Goal: Information Seeking & Learning: Learn about a topic

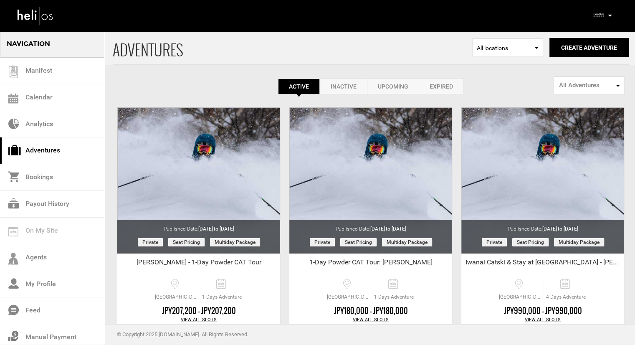
click at [606, 16] on div "Complete Your Profile Account Settings Change Password Logout" at bounding box center [603, 15] width 30 height 16
click at [612, 15] on div "Complete Your Profile Account Settings Change Password Logout" at bounding box center [603, 15] width 30 height 16
click at [609, 15] on icon at bounding box center [610, 16] width 4 height 2
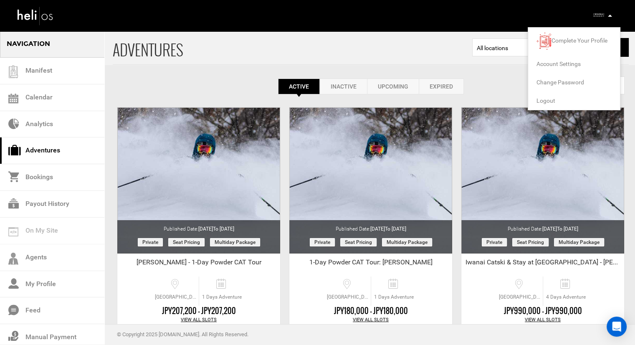
click at [543, 97] on span "Logout" at bounding box center [545, 100] width 19 height 7
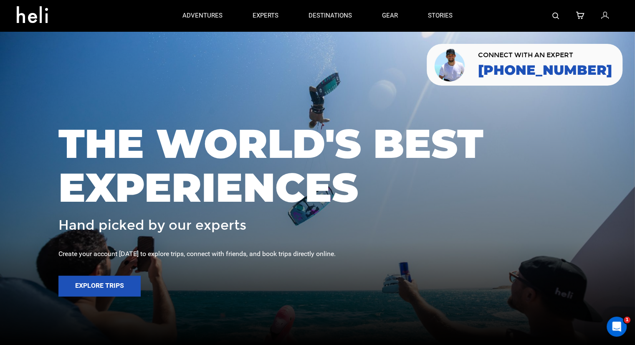
click at [559, 15] on div at bounding box center [543, 15] width 151 height 31
click at [557, 17] on img at bounding box center [555, 16] width 7 height 7
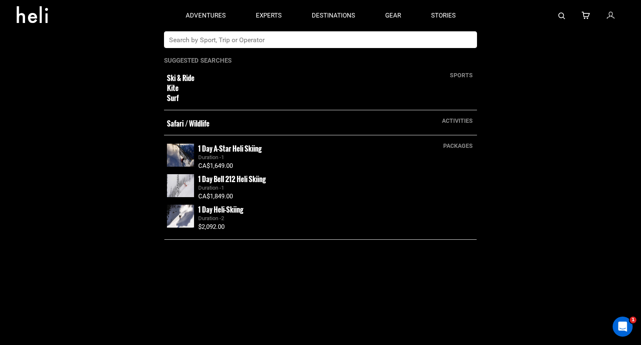
click at [275, 40] on input "text" at bounding box center [312, 39] width 296 height 17
type input "northern escape"
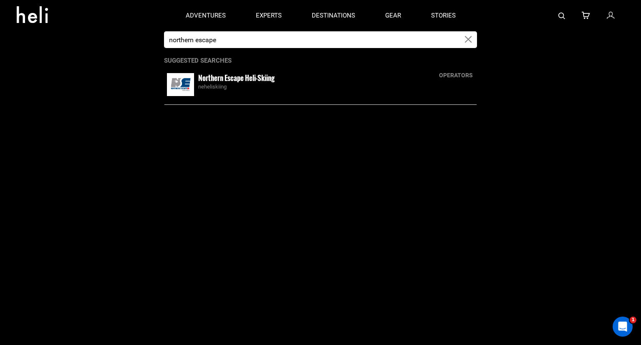
click at [230, 85] on div "neheliskiing" at bounding box center [336, 87] width 276 height 8
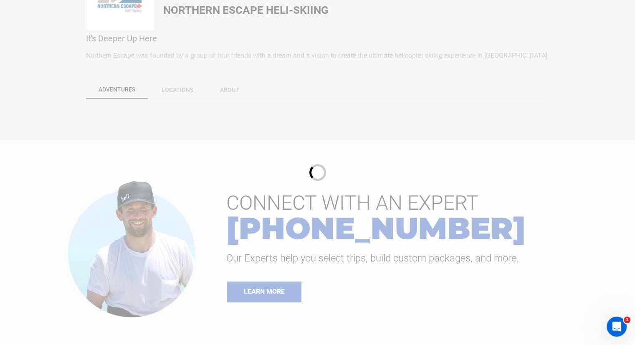
scroll to position [209, 0]
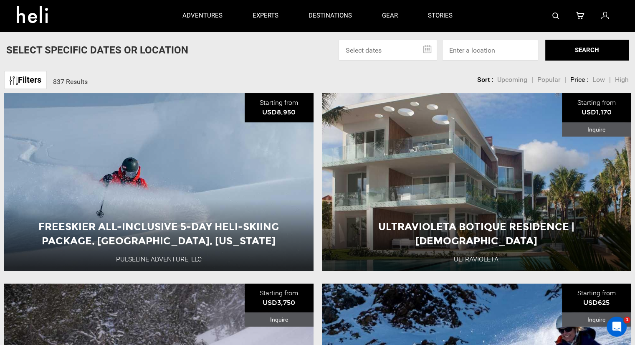
click at [563, 17] on div at bounding box center [543, 15] width 151 height 31
click at [554, 15] on img at bounding box center [555, 16] width 7 height 7
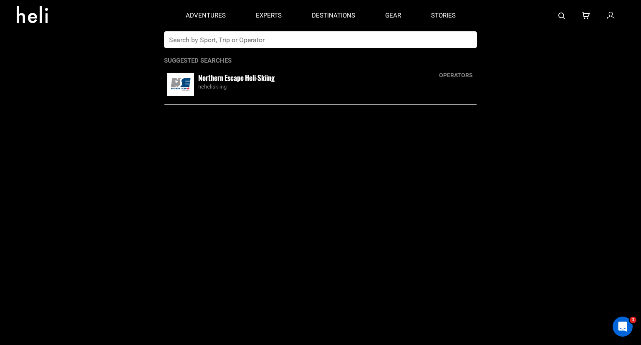
click at [180, 68] on div "operators Northern Escape Heli-Skiing neheliskiing" at bounding box center [320, 85] width 313 height 40
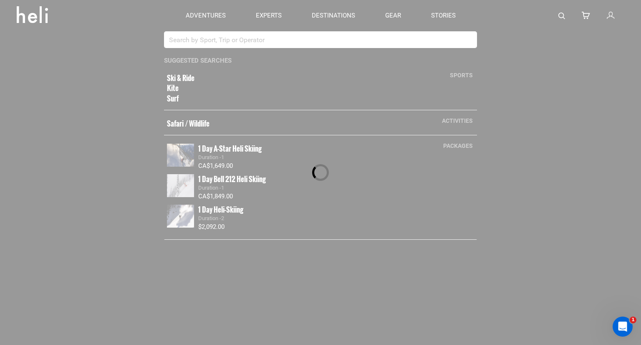
click at [255, 44] on div at bounding box center [320, 172] width 641 height 345
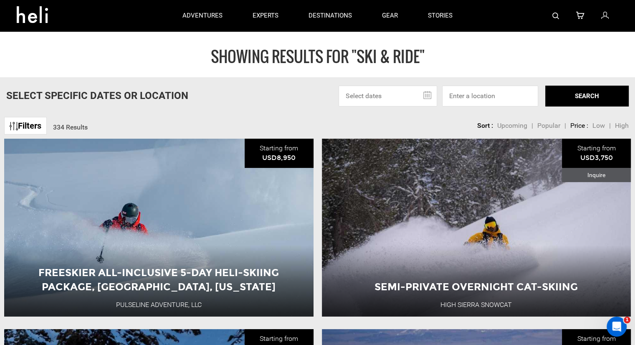
click at [551, 12] on div at bounding box center [543, 15] width 151 height 31
click at [553, 15] on img at bounding box center [555, 16] width 7 height 7
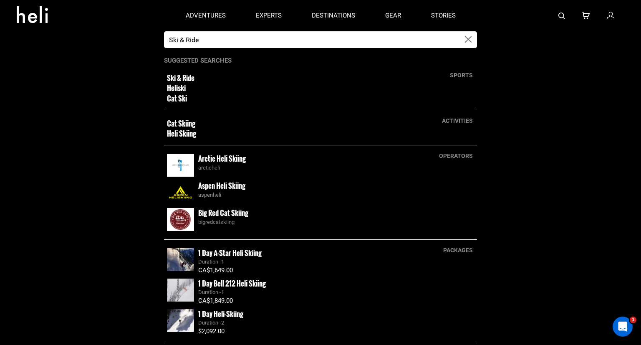
click at [389, 42] on input "Ski & Ride" at bounding box center [312, 39] width 296 height 17
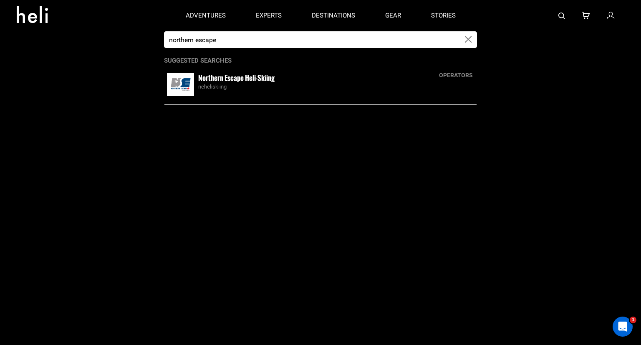
type input "northern escape"
click at [180, 82] on img at bounding box center [180, 84] width 27 height 23
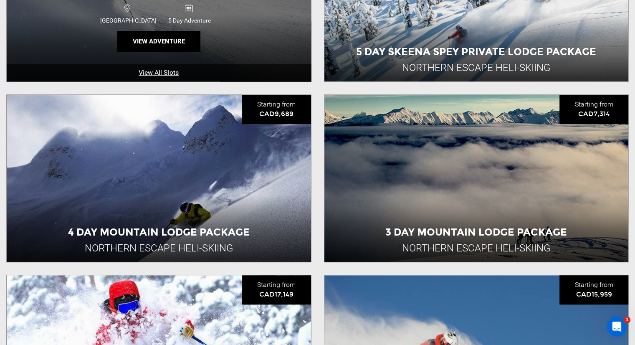
scroll to position [584, 0]
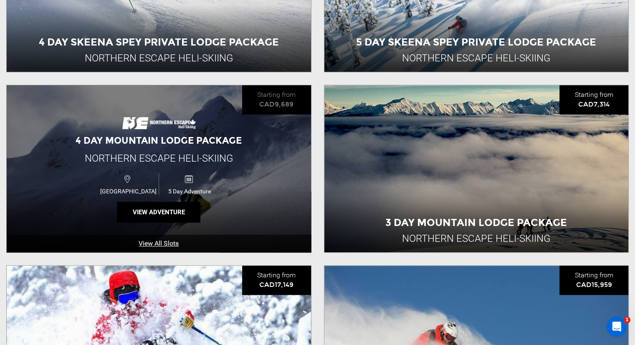
click at [66, 150] on div "4 Day Mountain Lodge Package Northern Escape Heli-Skiing [GEOGRAPHIC_DATA] 5 Da…" at bounding box center [159, 168] width 304 height 167
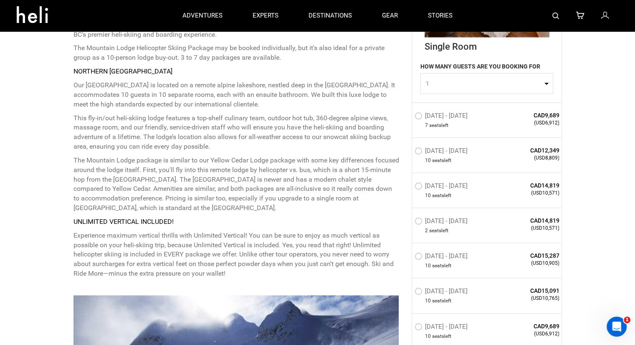
scroll to position [417, 0]
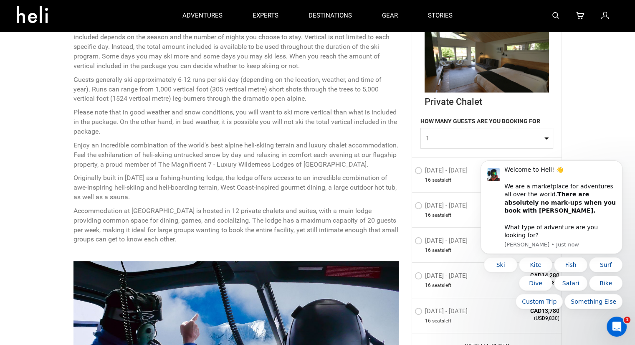
scroll to position [334, 0]
